Goal: Task Accomplishment & Management: Use online tool/utility

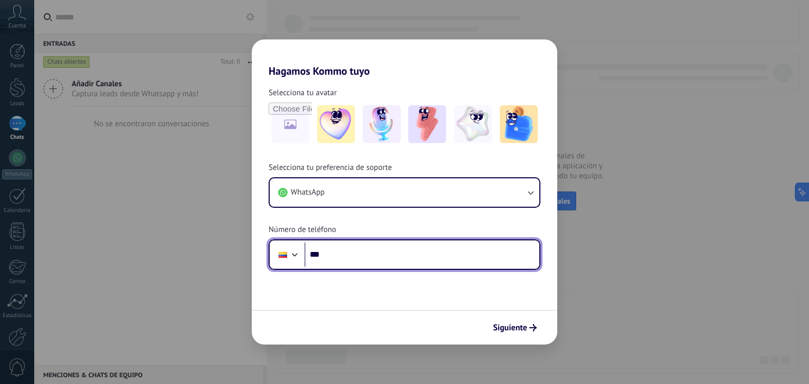
click at [352, 251] on input "***" at bounding box center [421, 255] width 235 height 24
paste input "**********"
type input "**********"
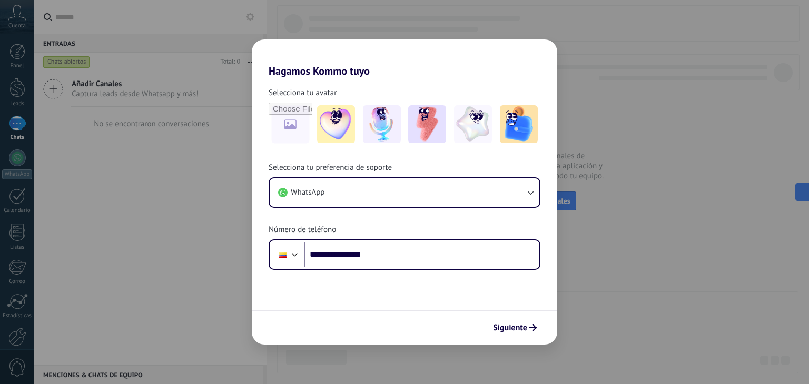
drag, startPoint x: 527, startPoint y: 329, endPoint x: 531, endPoint y: 316, distance: 13.2
click at [527, 329] on span "Siguiente" at bounding box center [515, 327] width 44 height 7
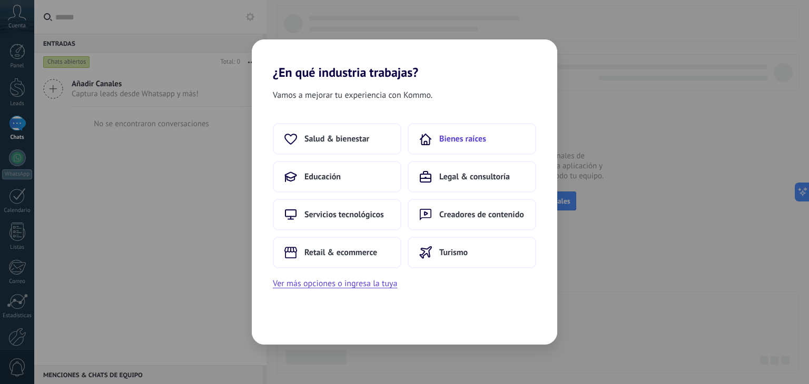
click at [463, 137] on span "Bienes raíces" at bounding box center [462, 139] width 47 height 11
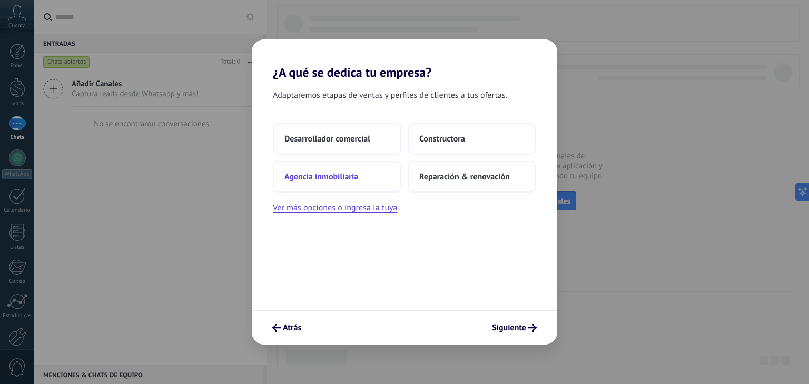
click at [358, 178] on button "Agencia inmobiliaria" at bounding box center [337, 177] width 128 height 32
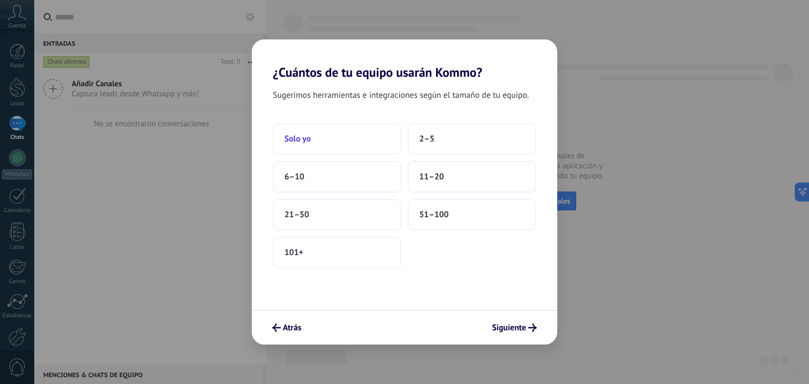
click at [347, 143] on button "Solo yo" at bounding box center [337, 139] width 128 height 32
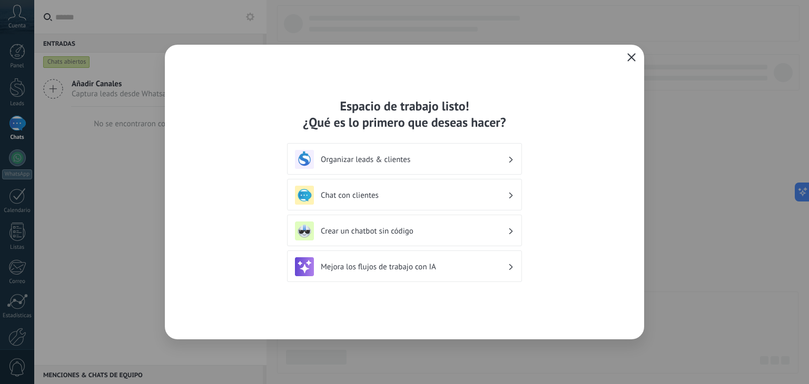
click at [632, 57] on icon "button" at bounding box center [631, 57] width 8 height 8
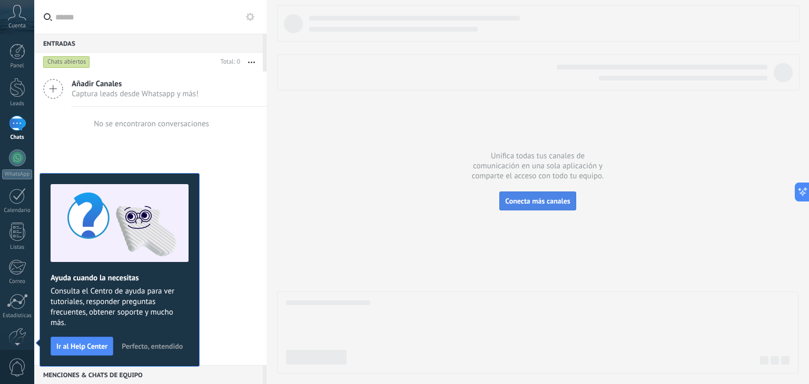
click at [534, 198] on span "Conecta más canales" at bounding box center [537, 200] width 65 height 9
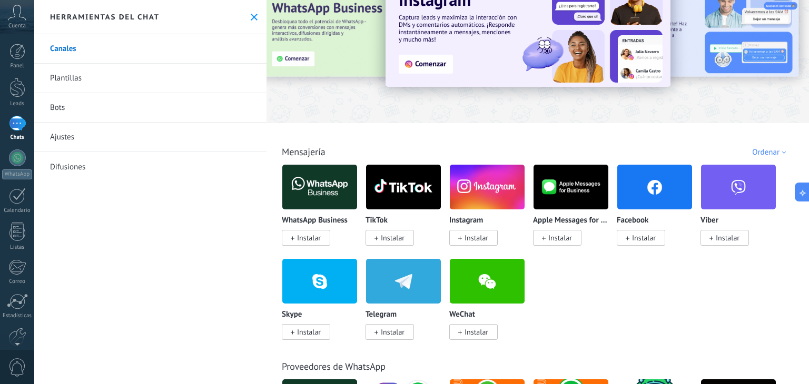
scroll to position [53, 0]
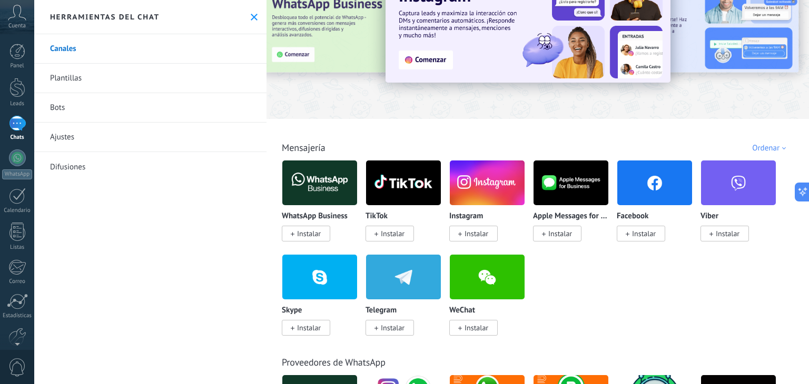
click at [320, 174] on img at bounding box center [319, 182] width 75 height 51
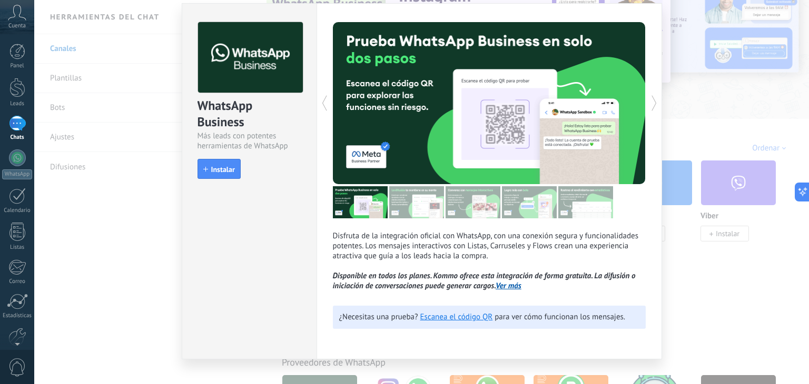
scroll to position [46, 0]
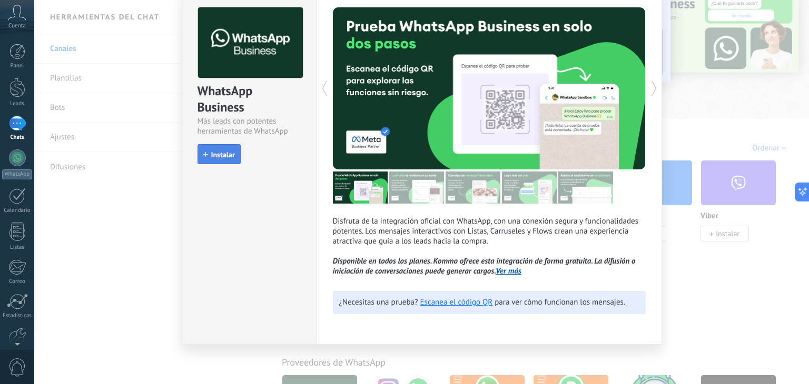
click at [220, 155] on span "Instalar" at bounding box center [223, 154] width 24 height 7
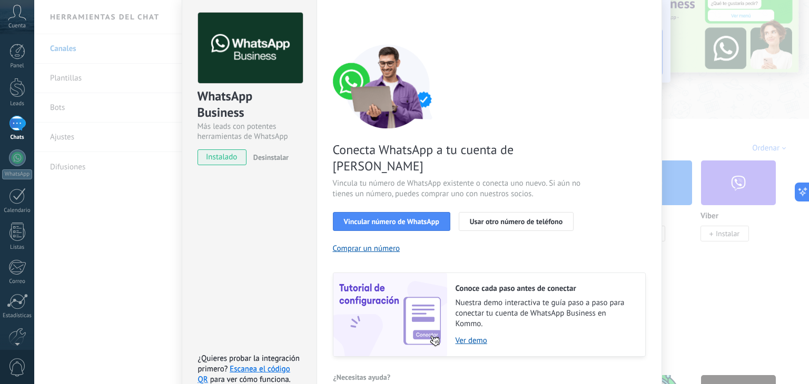
scroll to position [45, 0]
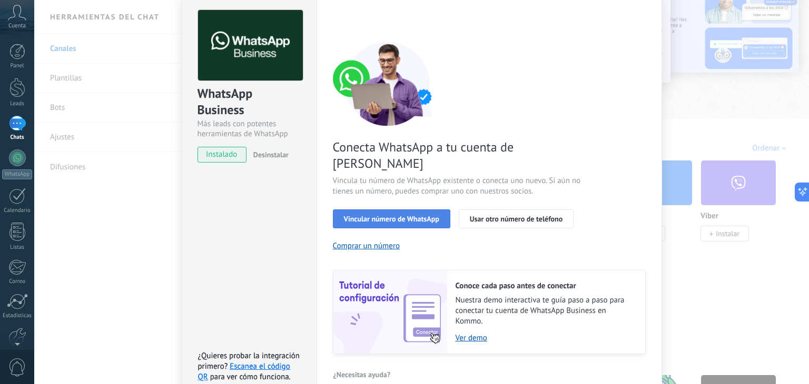
click at [401, 215] on span "Vincular número de WhatsApp" at bounding box center [391, 218] width 95 height 7
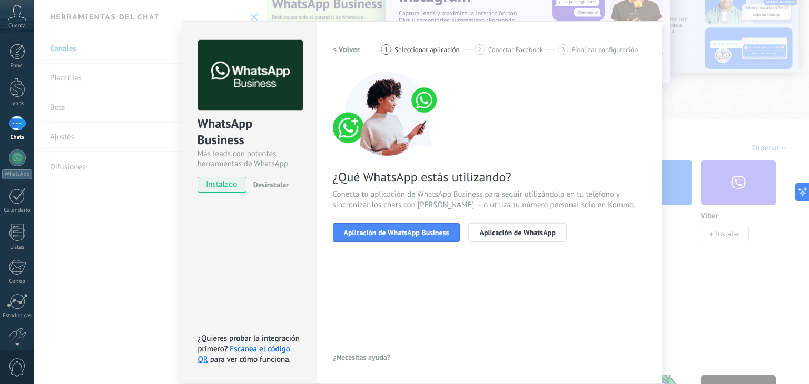
scroll to position [15, 0]
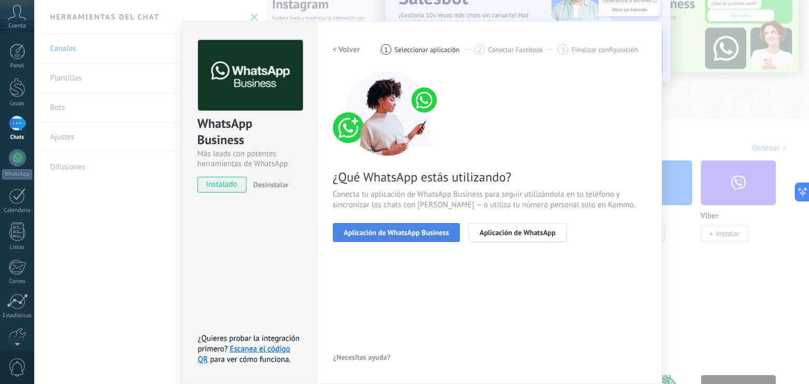
click at [402, 234] on span "Aplicación de WhatsApp Business" at bounding box center [396, 232] width 105 height 7
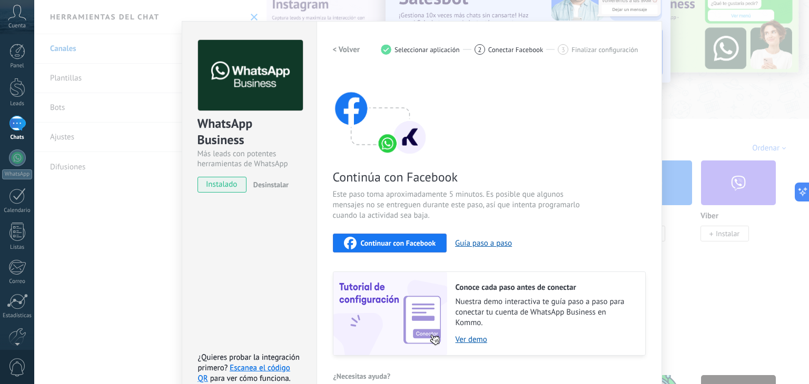
click at [412, 243] on span "Continuar con Facebook" at bounding box center [398, 242] width 75 height 7
